Goal: Navigation & Orientation: Find specific page/section

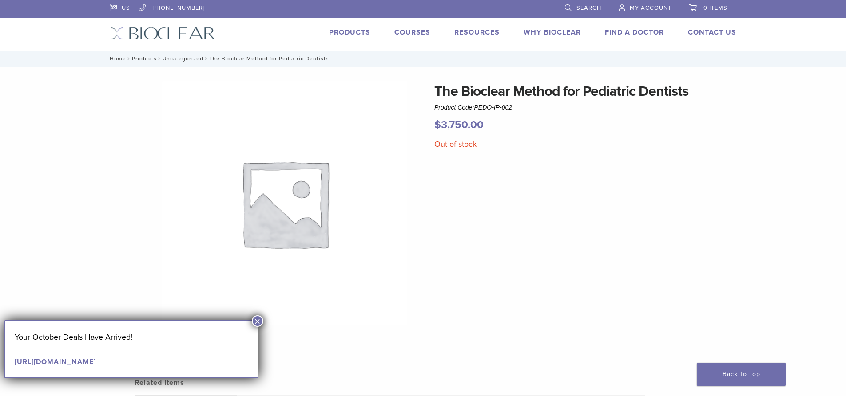
click at [346, 34] on link "Products" at bounding box center [349, 32] width 41 height 9
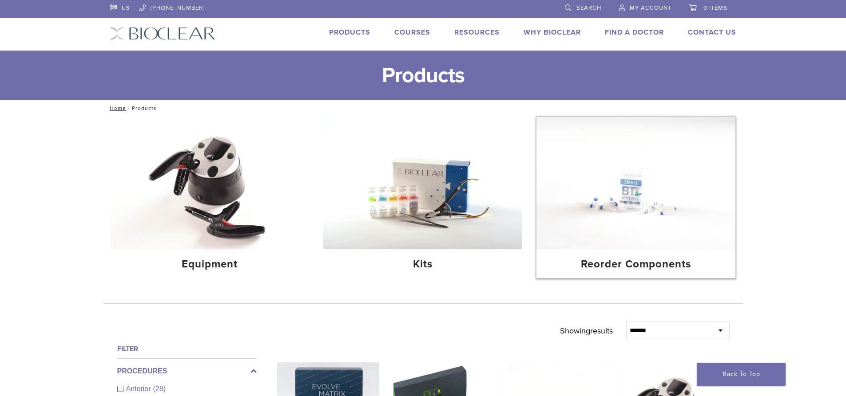
click at [613, 218] on img at bounding box center [635, 183] width 199 height 133
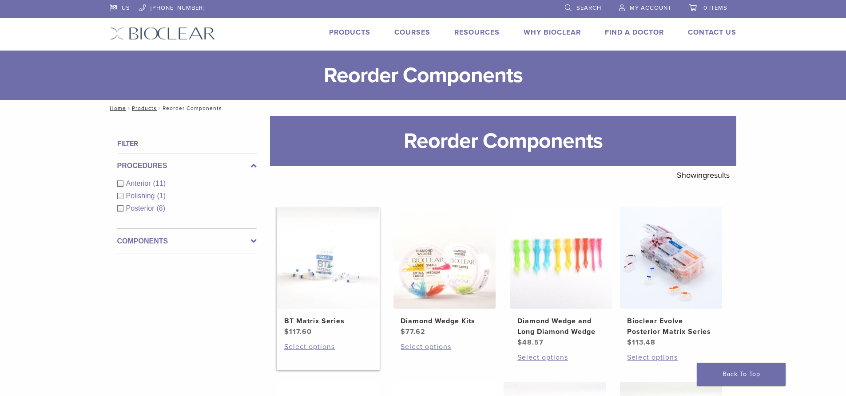
click at [318, 284] on img at bounding box center [328, 258] width 102 height 102
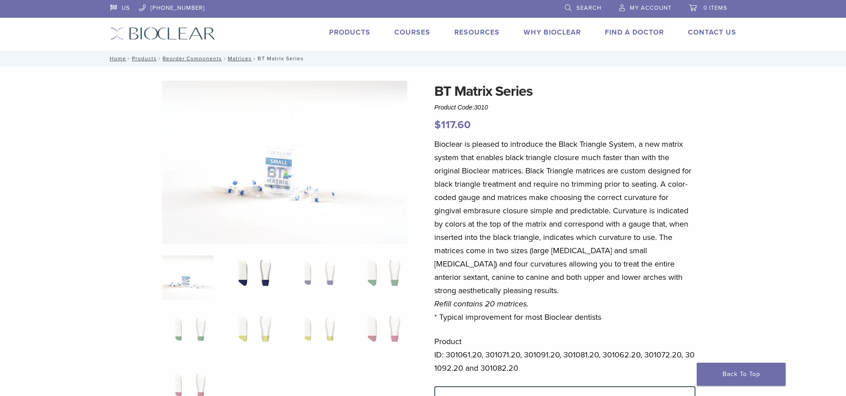
click at [261, 277] on img at bounding box center [251, 278] width 51 height 44
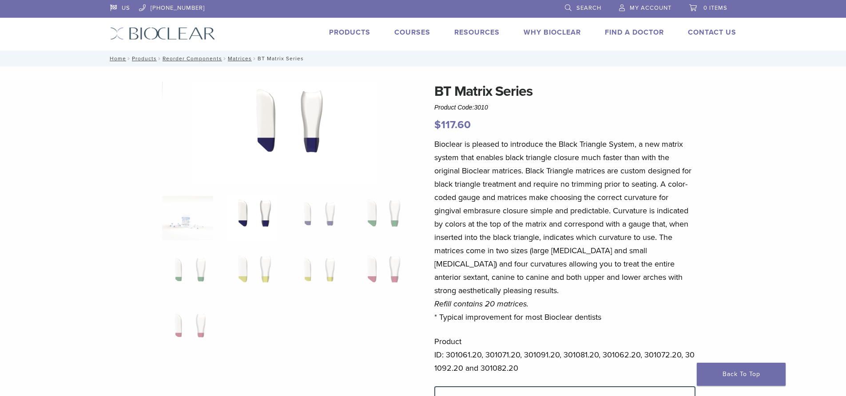
click at [330, 31] on link "Products" at bounding box center [349, 32] width 41 height 9
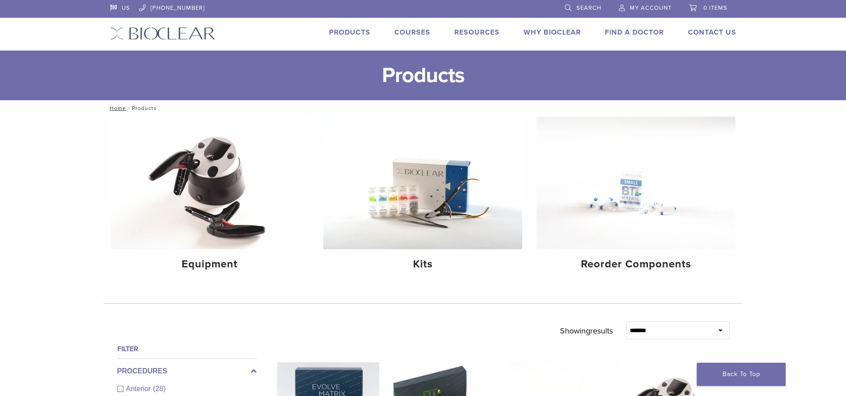
click at [417, 33] on link "Courses" at bounding box center [412, 32] width 36 height 9
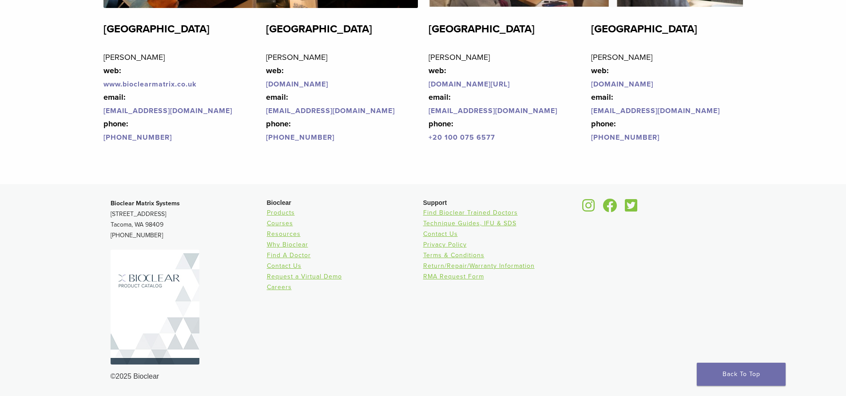
scroll to position [2177, 0]
